Goal: Task Accomplishment & Management: Manage account settings

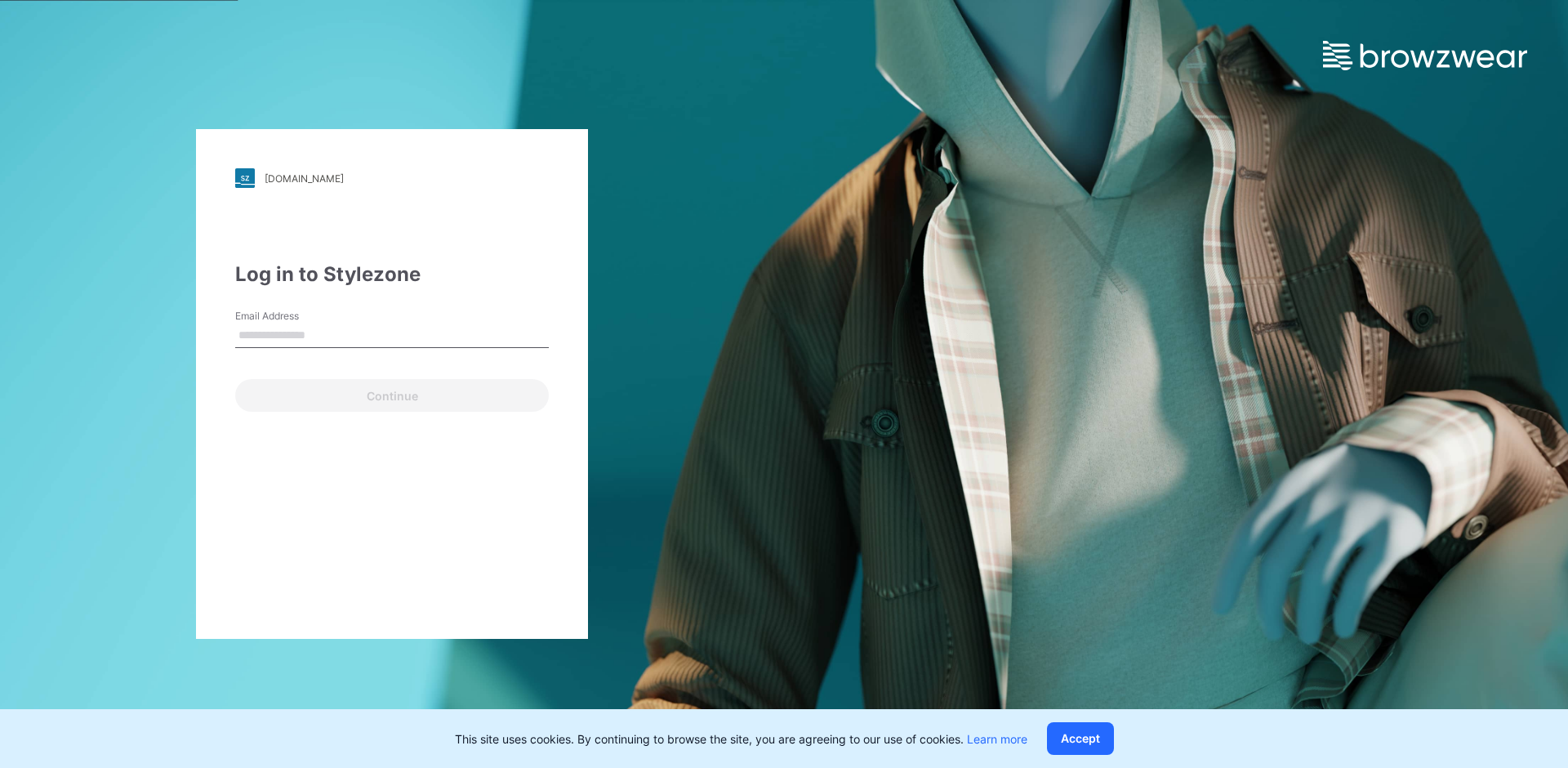
click at [406, 334] on input "Email Address" at bounding box center [392, 335] width 314 height 24
type input "**********"
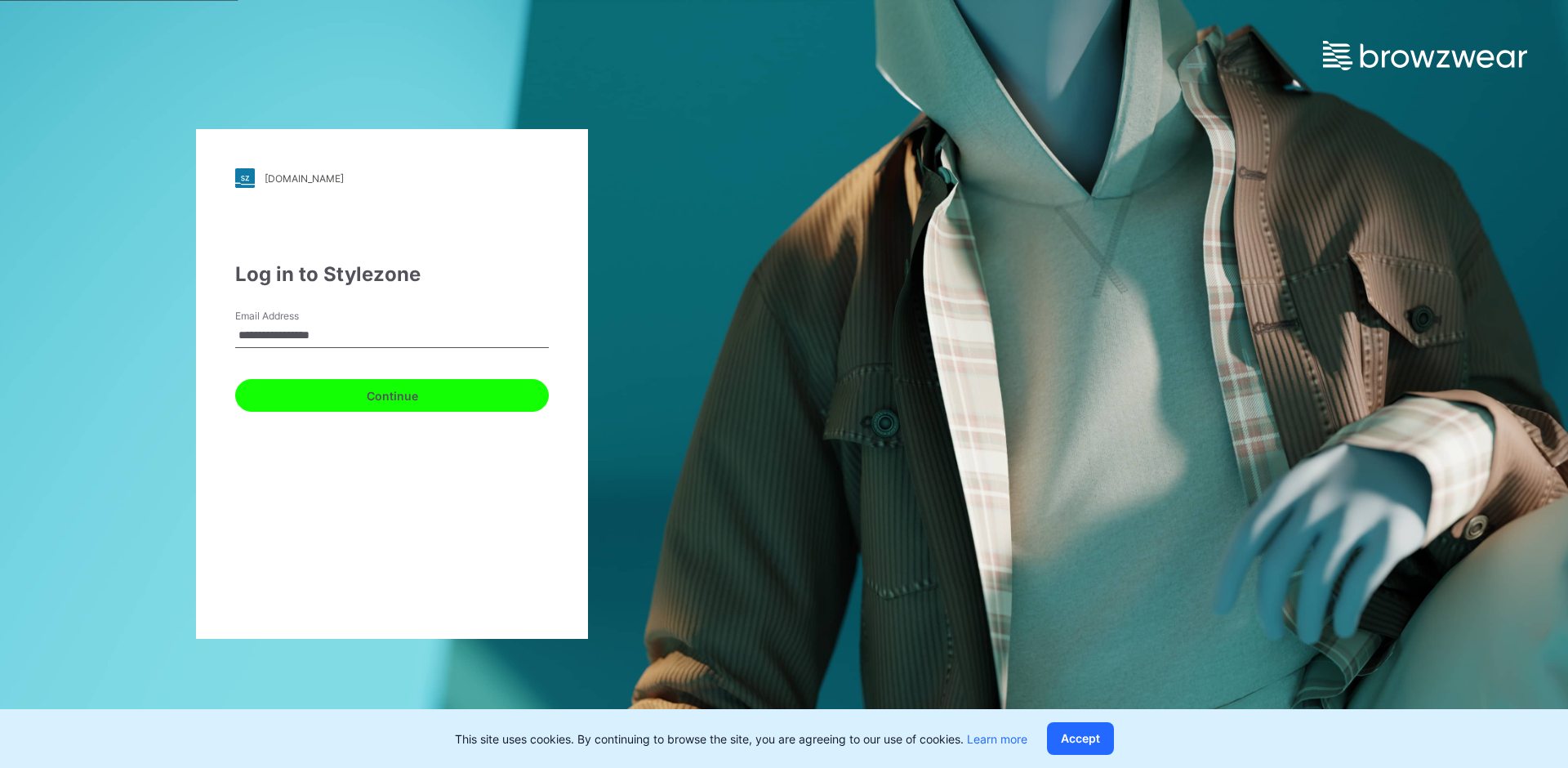
click at [366, 398] on button "Continue" at bounding box center [392, 396] width 314 height 33
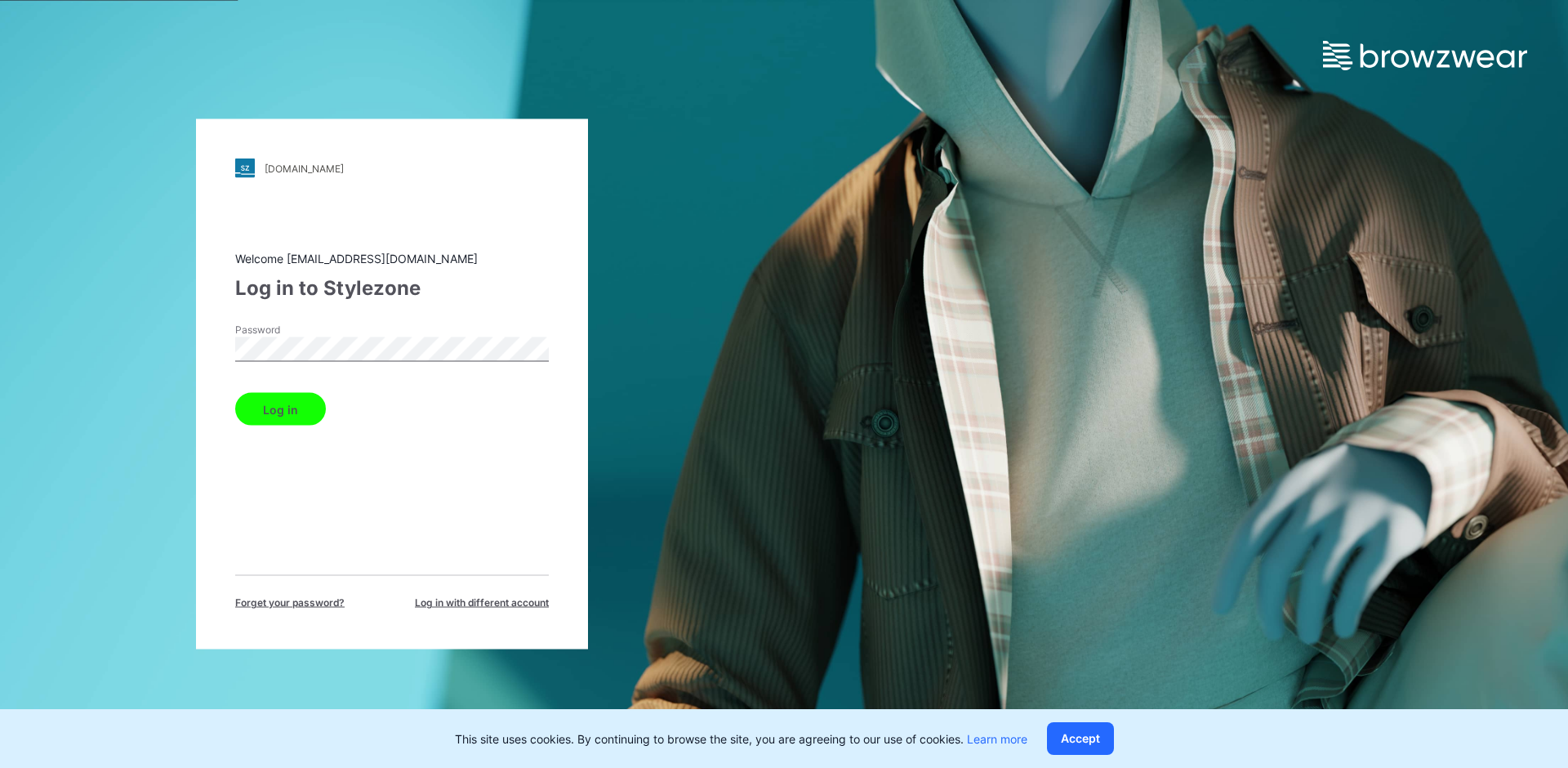
click at [295, 410] on button "Log in" at bounding box center [281, 409] width 90 height 33
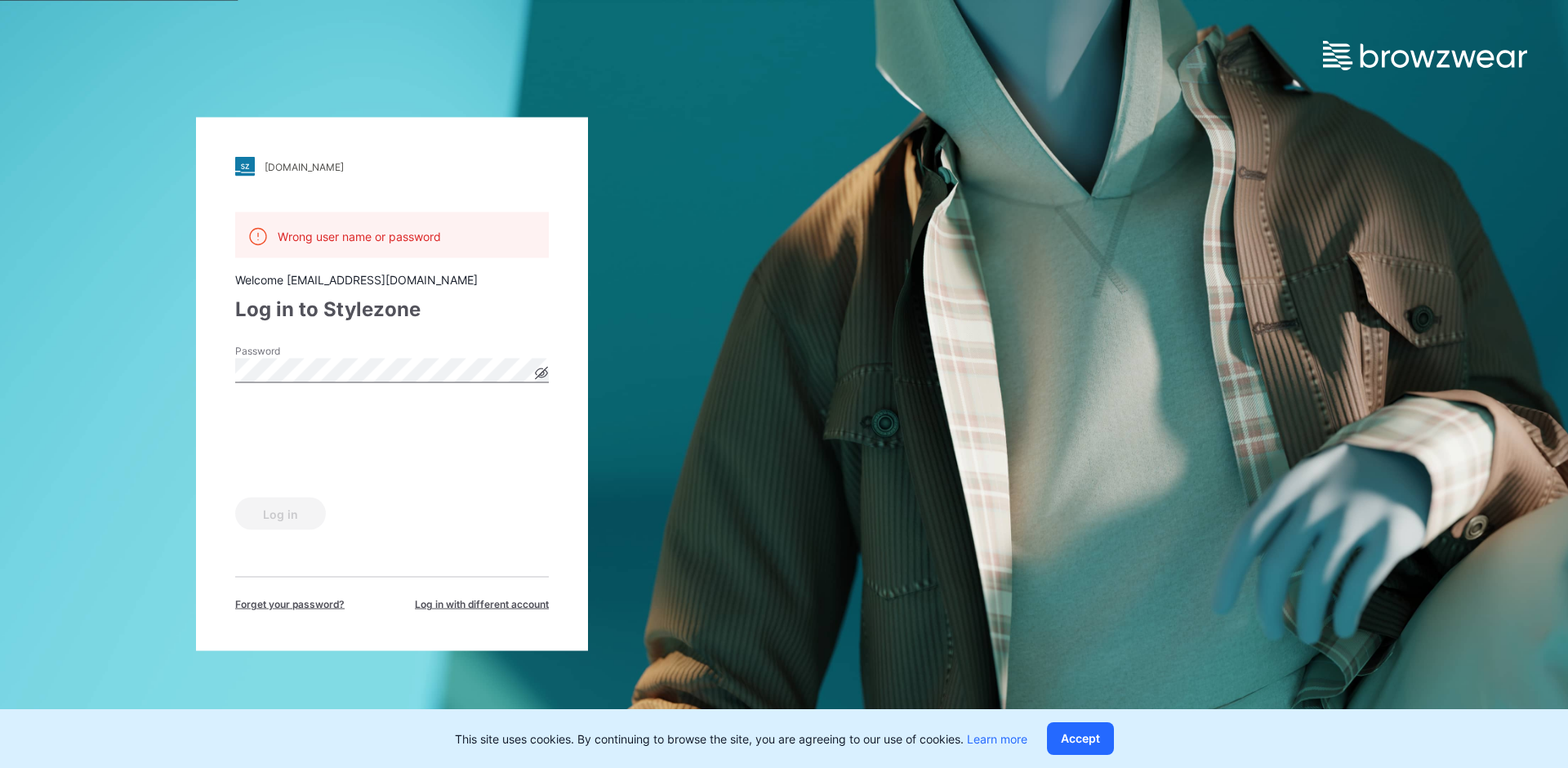
click at [192, 372] on div "[DOMAIN_NAME] Loading... Wrong user name or password Welcome [EMAIL_ADDRESS][DO…" at bounding box center [392, 384] width 784 height 768
click at [273, 512] on button "Log in" at bounding box center [281, 514] width 90 height 33
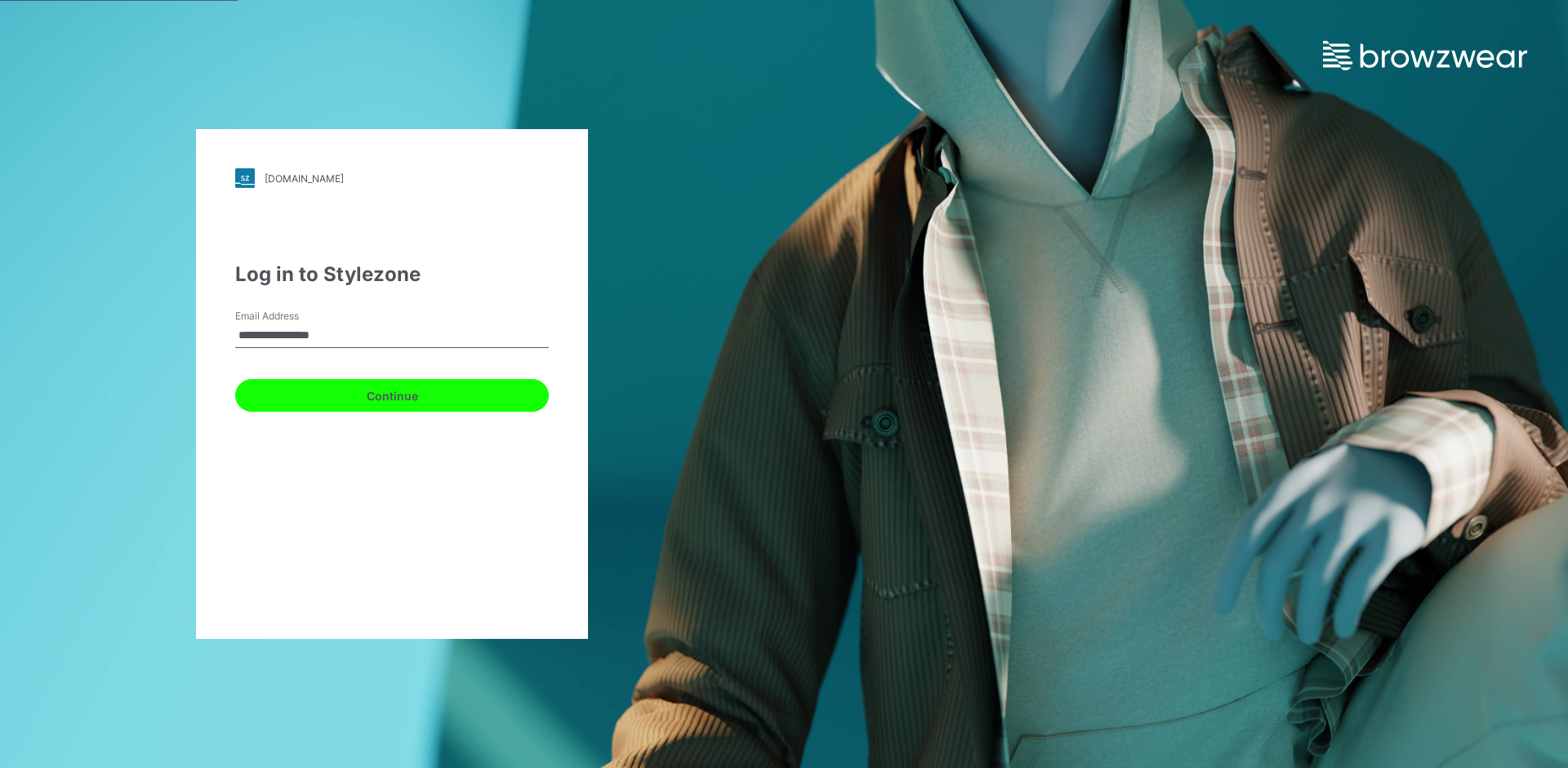
click at [391, 403] on button "Continue" at bounding box center [392, 396] width 314 height 33
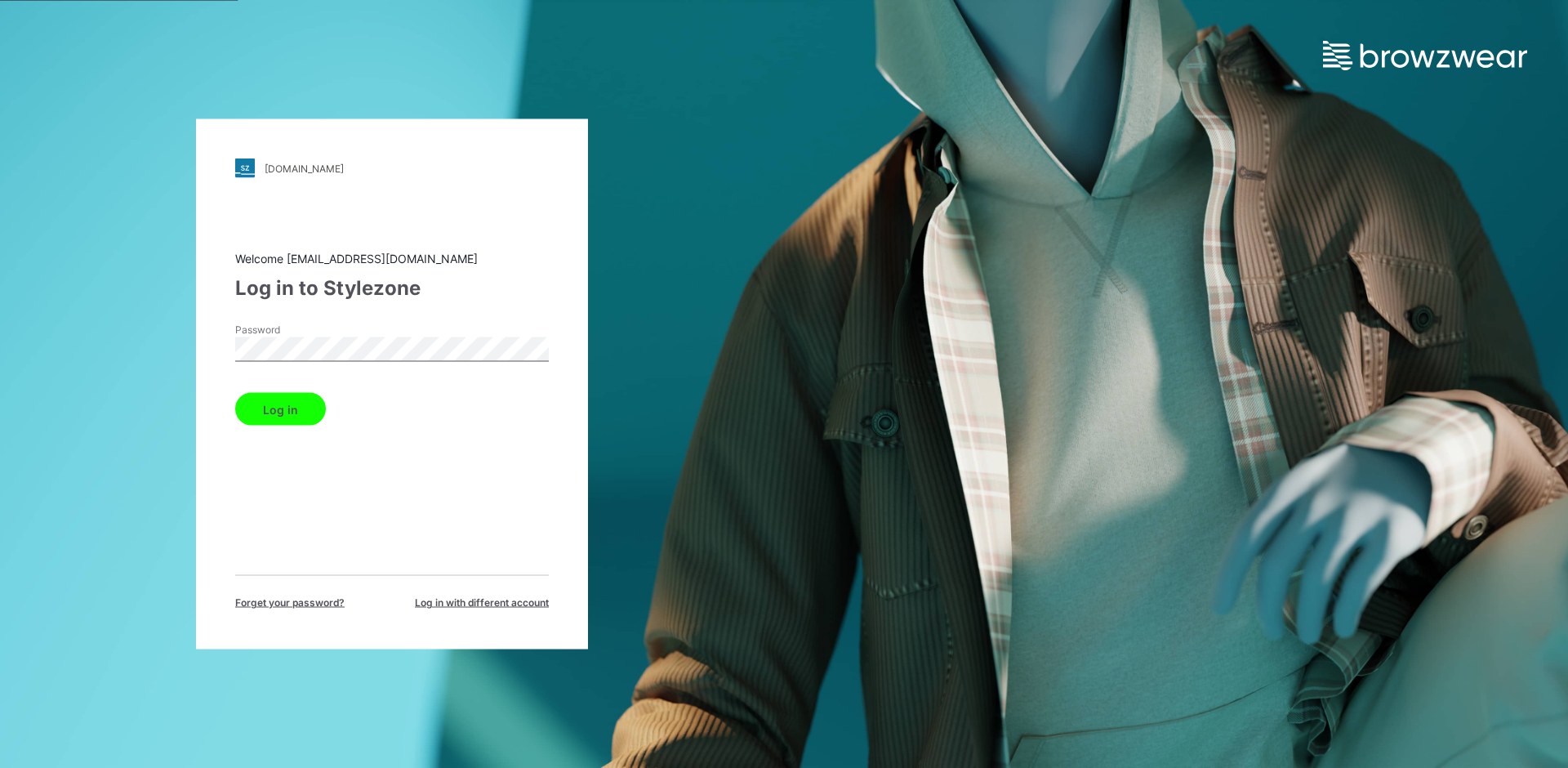
click at [134, 344] on div "laretto.stylezone.com Loading... Welcome brand@rusbubon.ru Log in to Stylezone …" at bounding box center [392, 384] width 784 height 768
click at [265, 409] on button "Log in" at bounding box center [281, 409] width 90 height 33
